Goal: Information Seeking & Learning: Learn about a topic

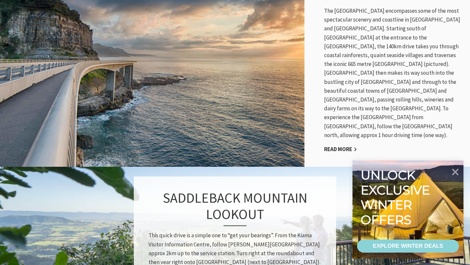
scroll to position [383, 0]
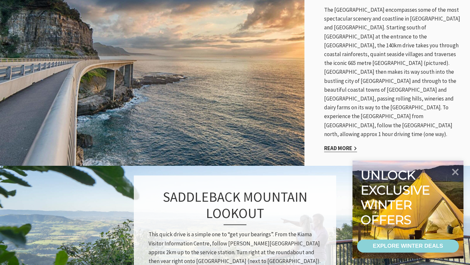
click at [338, 145] on link "Read More" at bounding box center [340, 149] width 33 height 8
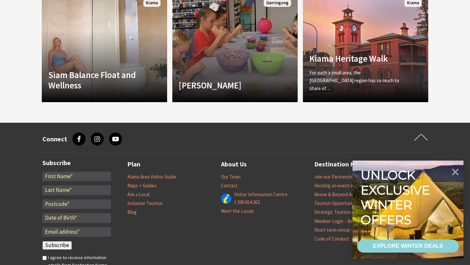
scroll to position [647, 0]
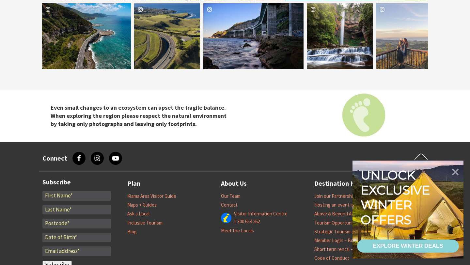
scroll to position [866, 0]
